Goal: Transaction & Acquisition: Purchase product/service

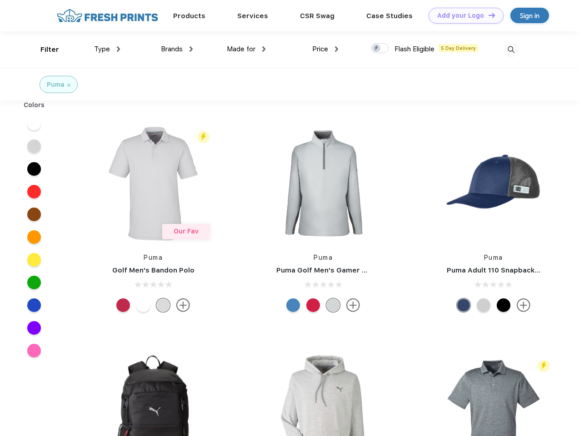
click at [463, 15] on link "Add your Logo Design Tool" at bounding box center [466, 16] width 75 height 16
click at [0, 0] on div "Design Tool" at bounding box center [0, 0] width 0 height 0
click at [488, 15] on link "Add your Logo Design Tool" at bounding box center [466, 16] width 75 height 16
click at [44, 50] on div "Filter" at bounding box center [49, 50] width 19 height 10
click at [107, 49] on span "Type" at bounding box center [102, 49] width 16 height 8
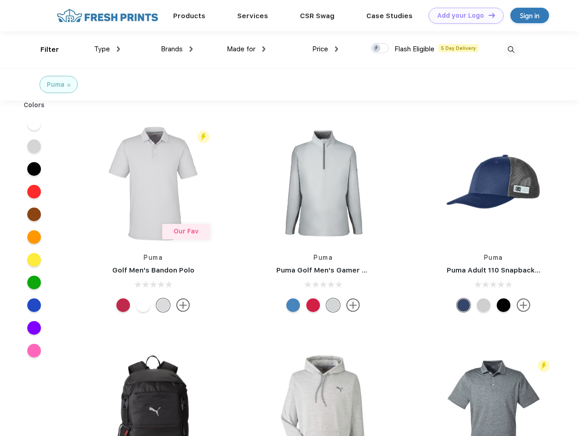
click at [177, 49] on span "Brands" at bounding box center [172, 49] width 22 height 8
click at [246, 49] on span "Made for" at bounding box center [241, 49] width 29 height 8
click at [325, 49] on span "Price" at bounding box center [320, 49] width 16 height 8
click at [380, 49] on div at bounding box center [380, 48] width 18 height 10
click at [377, 49] on input "checkbox" at bounding box center [374, 46] width 6 height 6
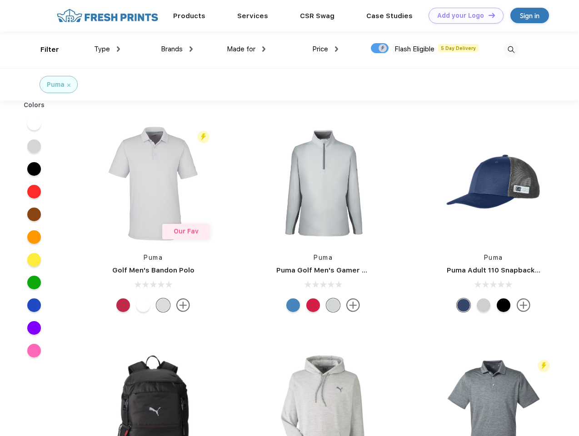
click at [511, 50] on img at bounding box center [511, 49] width 15 height 15
